Goal: Transaction & Acquisition: Purchase product/service

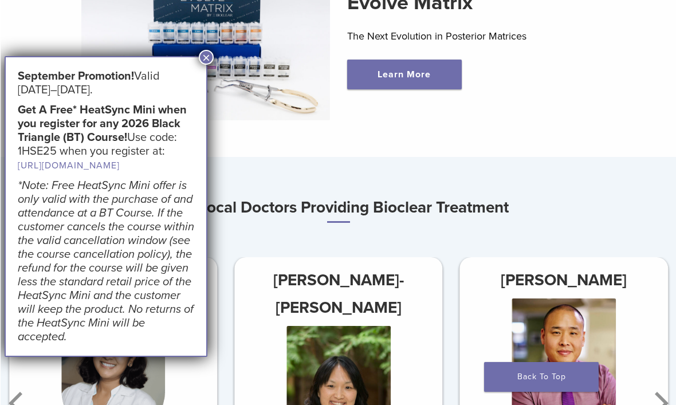
scroll to position [455, 0]
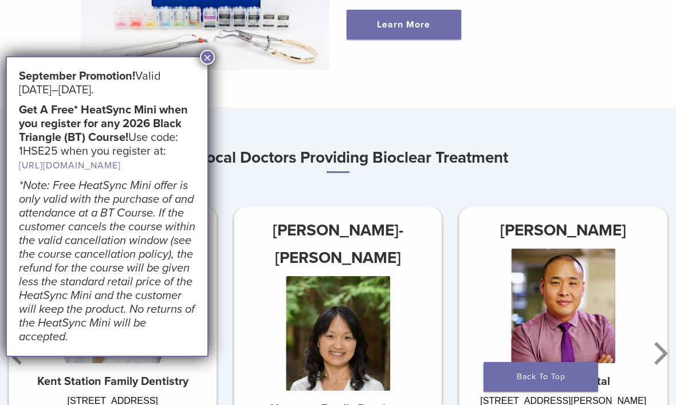
click at [202, 61] on button "×" at bounding box center [207, 57] width 15 height 15
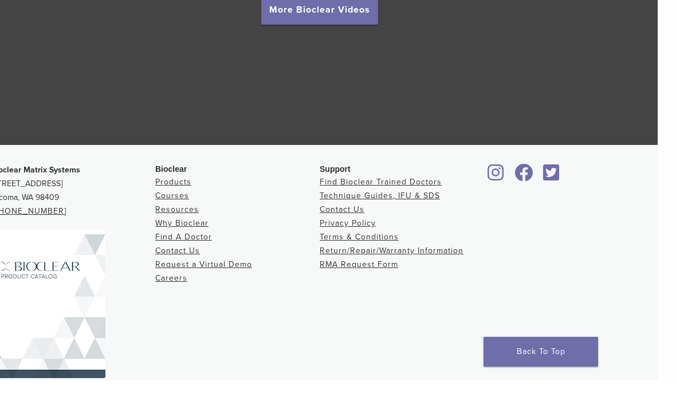
scroll to position [2111, 18]
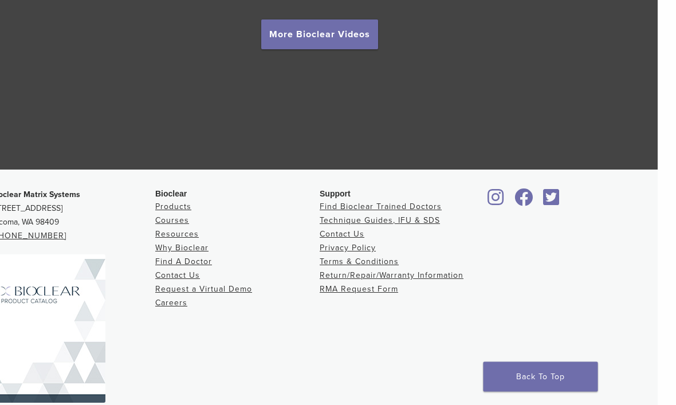
click at [176, 206] on link "Products" at bounding box center [174, 207] width 36 height 10
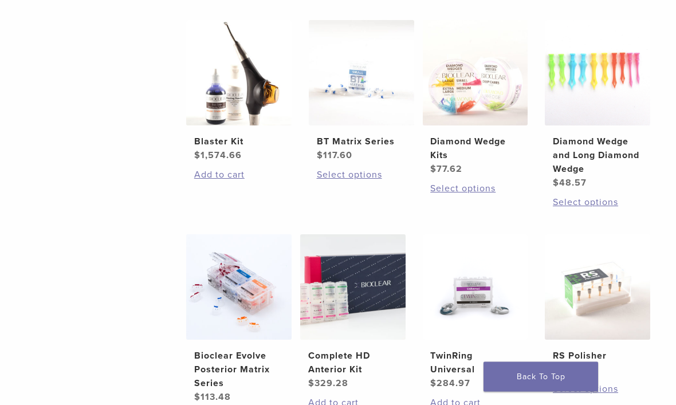
scroll to position [616, 0]
click at [217, 125] on img at bounding box center [238, 71] width 105 height 105
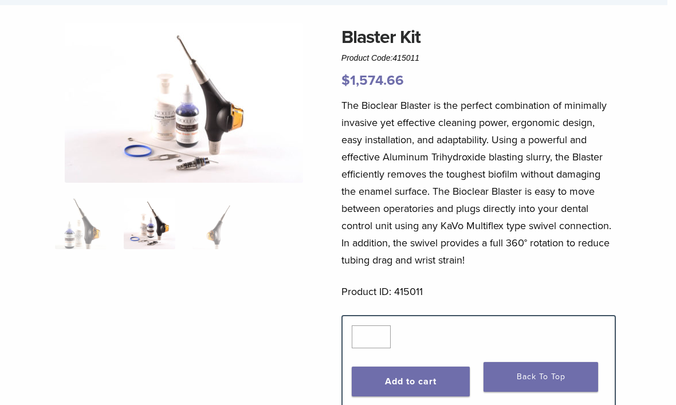
scroll to position [0, 9]
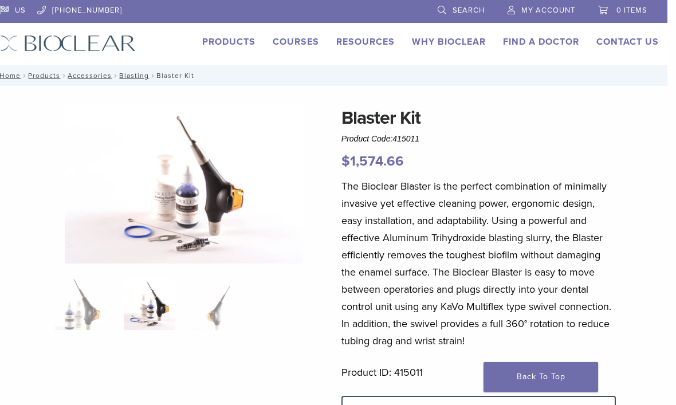
click at [219, 37] on link "Products" at bounding box center [228, 41] width 53 height 11
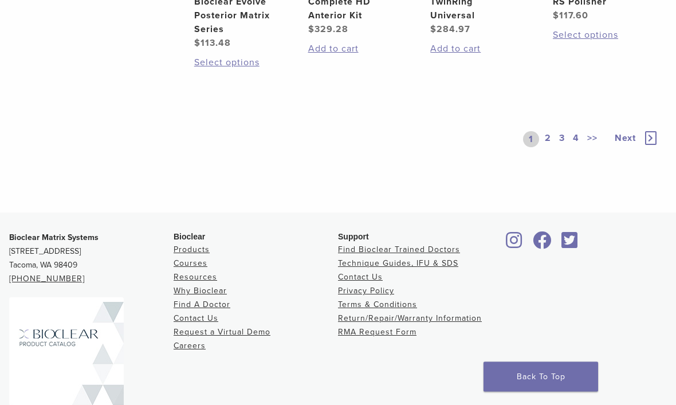
scroll to position [973, 0]
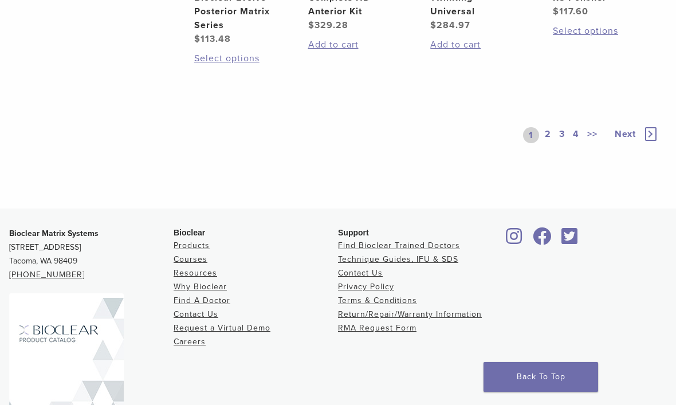
click at [548, 143] on link "2" at bounding box center [548, 135] width 11 height 16
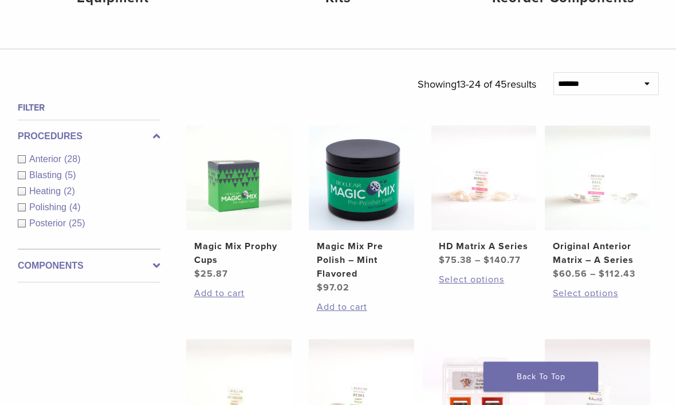
scroll to position [302, 0]
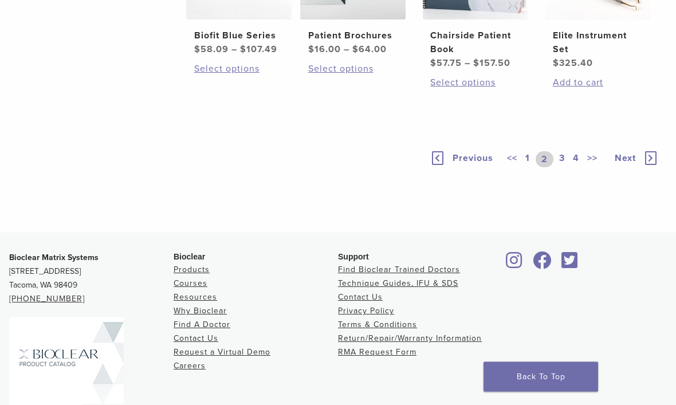
click at [559, 168] on link "3" at bounding box center [562, 160] width 10 height 16
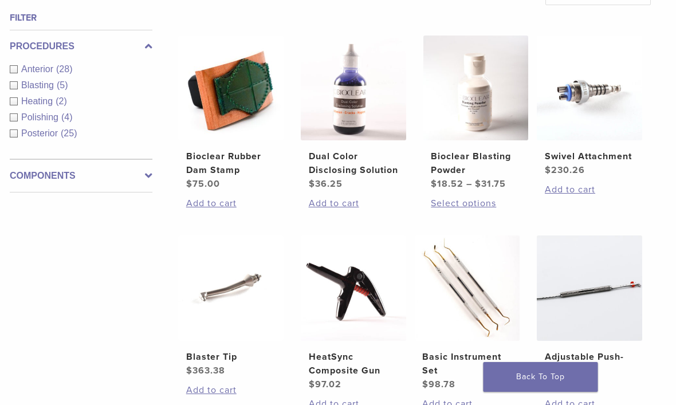
scroll to position [400, 8]
click at [481, 210] on link "Select options" at bounding box center [475, 204] width 89 height 14
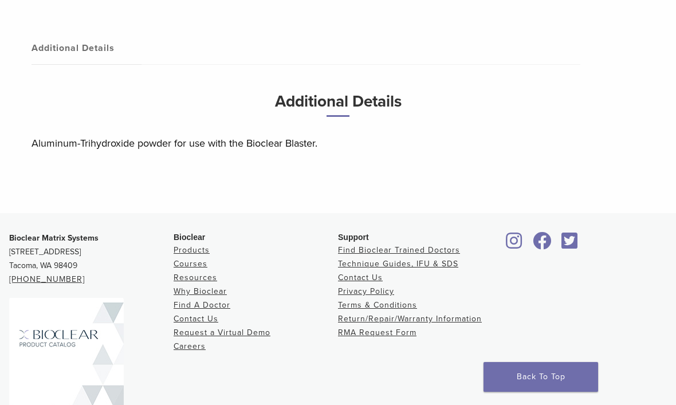
scroll to position [516, 0]
